Goal: Navigation & Orientation: Find specific page/section

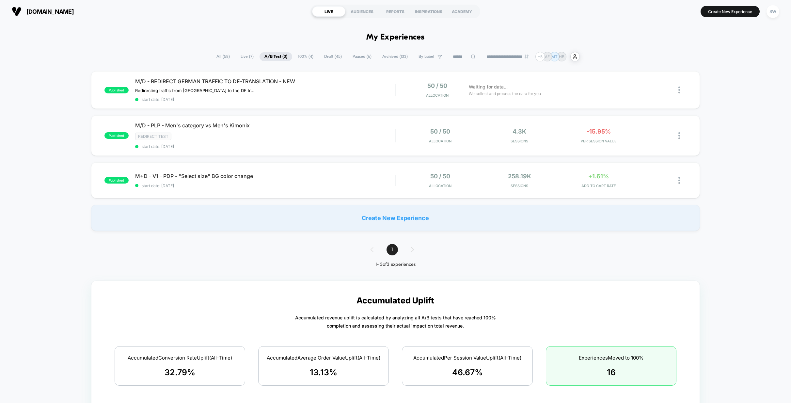
click at [297, 58] on span "100% ( 4 )" at bounding box center [305, 56] width 25 height 9
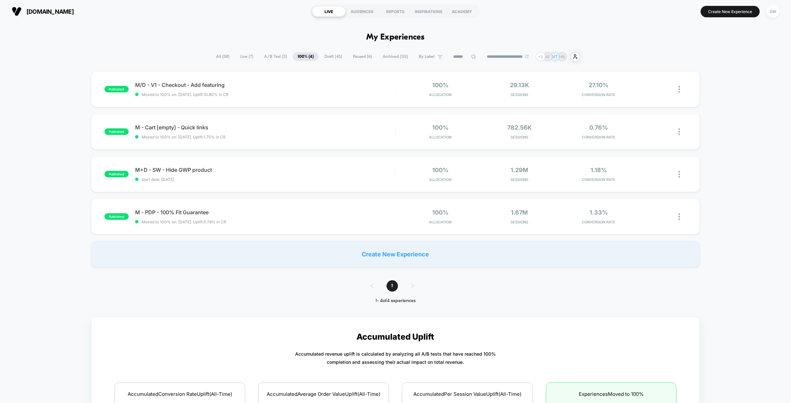
click at [330, 57] on span "Draft ( 45 )" at bounding box center [332, 56] width 27 height 9
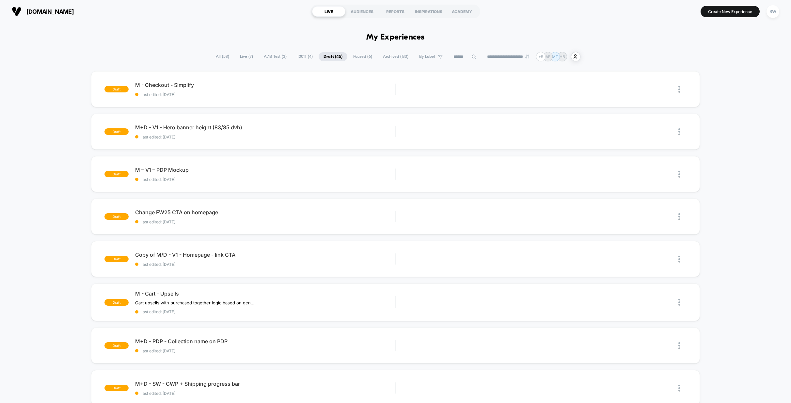
click at [358, 54] on span "Paused ( 6 )" at bounding box center [362, 56] width 29 height 9
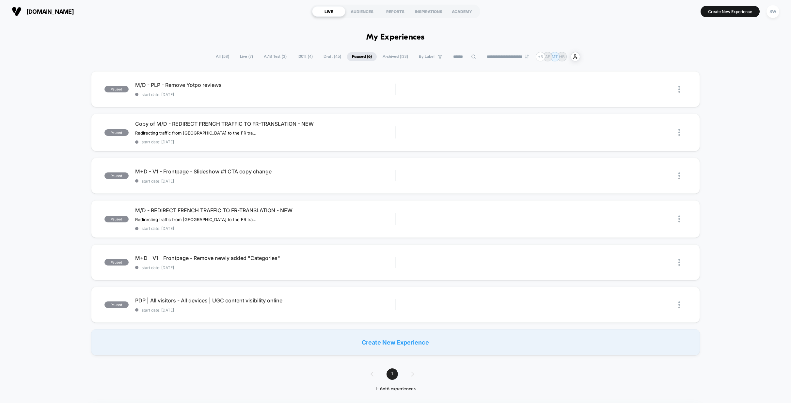
click at [326, 56] on span "Draft ( 45 )" at bounding box center [331, 56] width 27 height 9
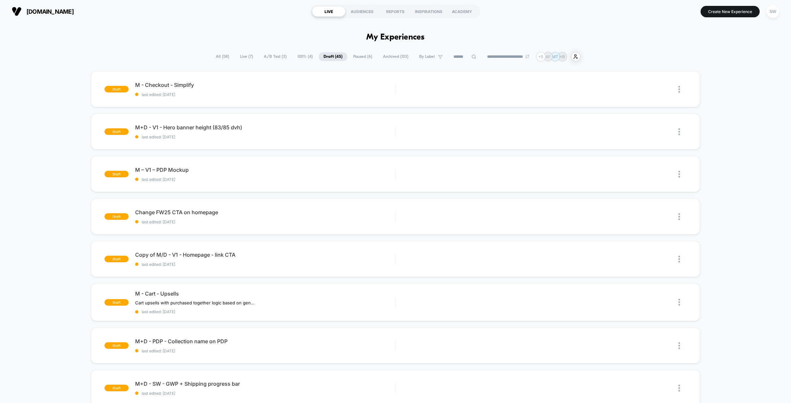
click at [299, 56] on span "100% ( 4 )" at bounding box center [304, 56] width 25 height 9
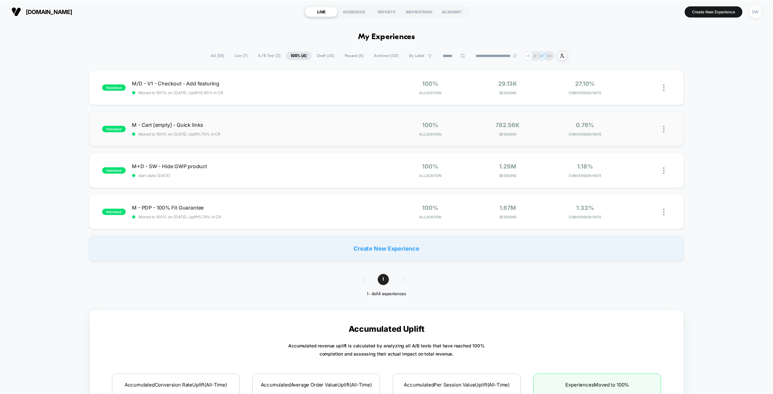
scroll to position [1, 0]
click at [274, 56] on span "A/B Test ( 3 )" at bounding box center [275, 55] width 33 height 9
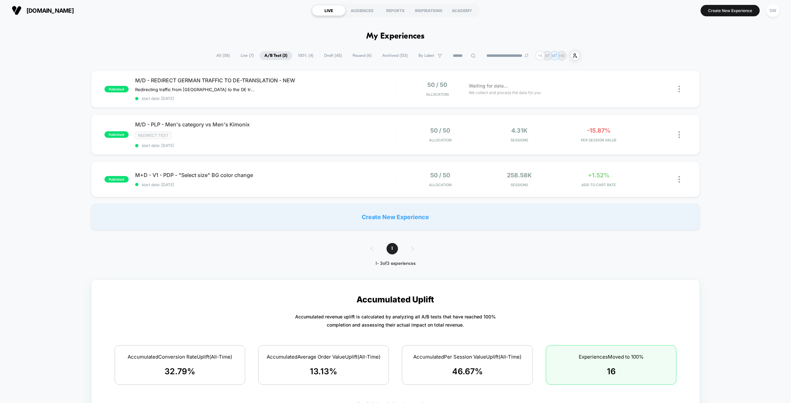
click at [300, 55] on span "100% ( 4 )" at bounding box center [305, 55] width 25 height 9
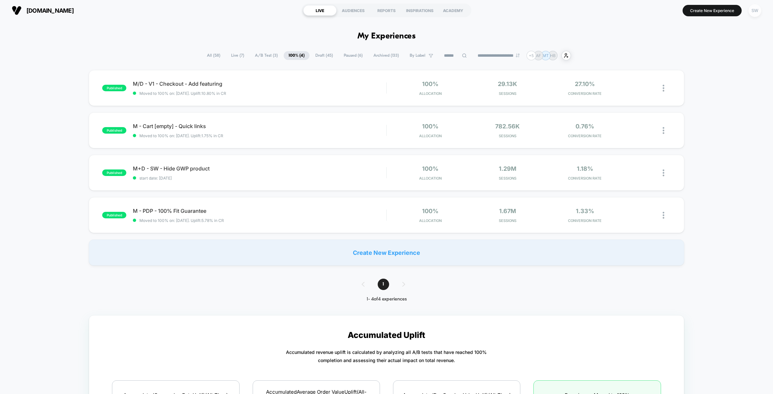
click at [753, 11] on div "SW" at bounding box center [754, 10] width 13 height 13
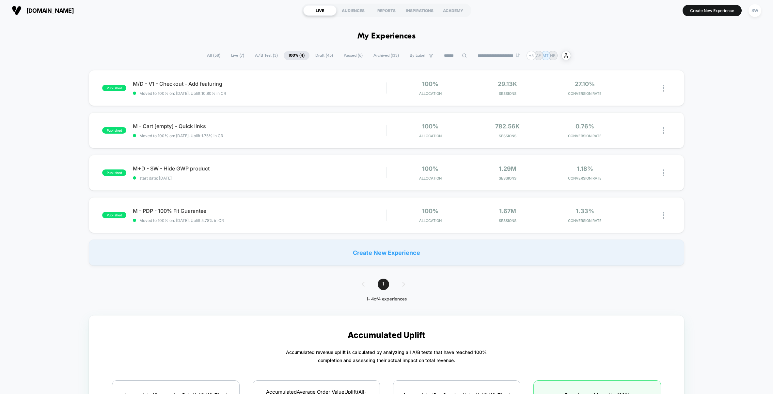
click at [256, 55] on span "A/B Test ( 3 )" at bounding box center [266, 55] width 33 height 9
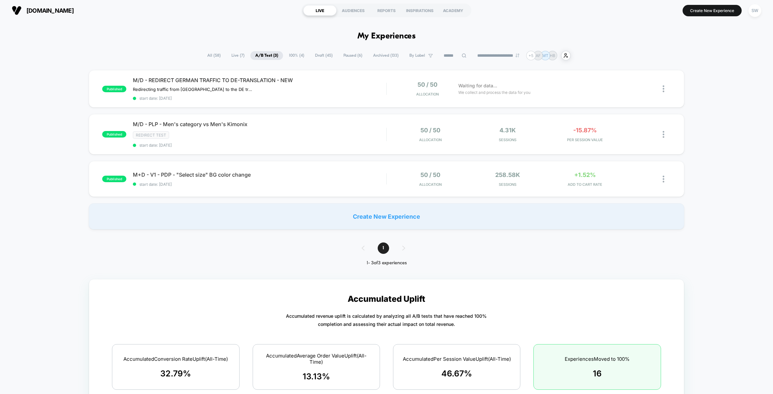
click at [292, 56] on span "100% ( 4 )" at bounding box center [296, 55] width 25 height 9
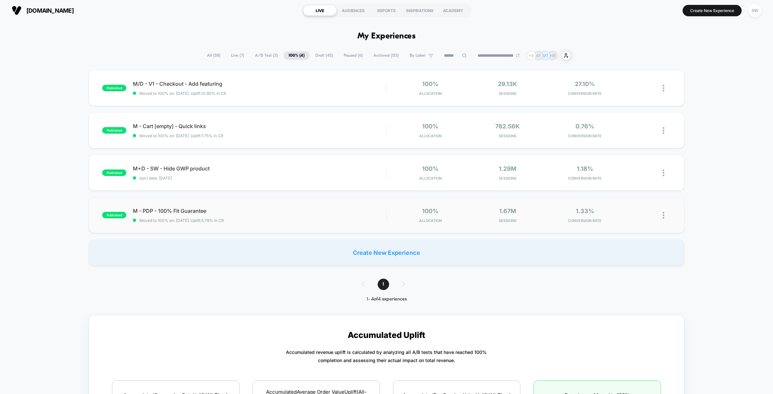
scroll to position [0, 0]
